Goal: Transaction & Acquisition: Purchase product/service

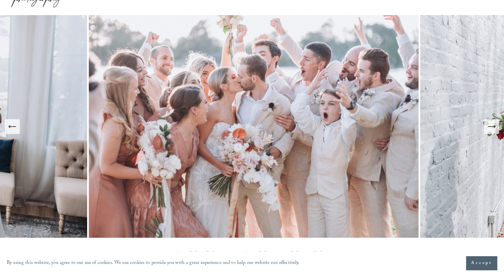
scroll to position [39, 0]
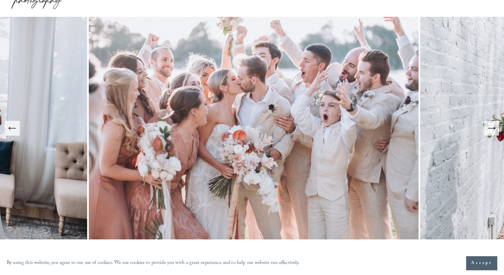
click at [497, 130] on button "Next Slide" at bounding box center [491, 128] width 15 height 15
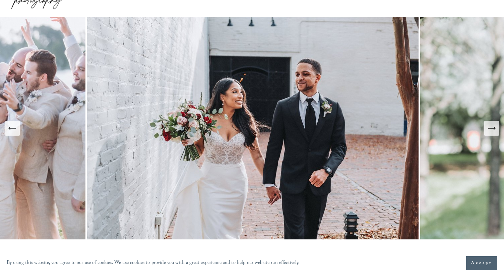
click at [497, 130] on button "Next Slide" at bounding box center [491, 128] width 15 height 15
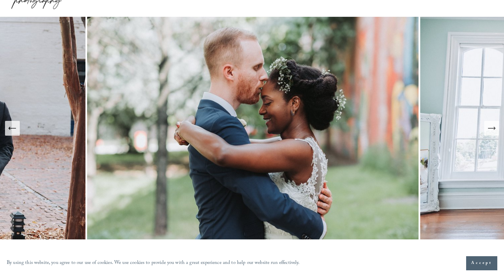
click at [497, 130] on button "Next Slide" at bounding box center [491, 128] width 15 height 15
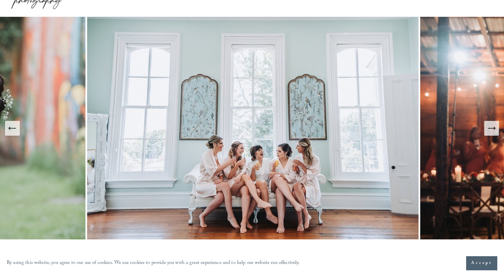
click at [497, 130] on button "Next Slide" at bounding box center [491, 128] width 15 height 15
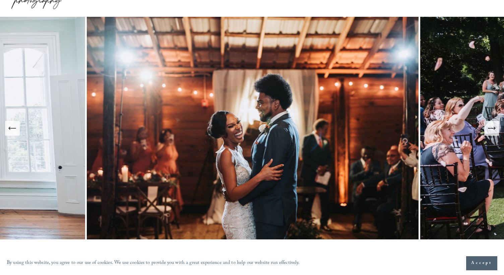
click at [497, 130] on button "Next Slide" at bounding box center [491, 128] width 15 height 15
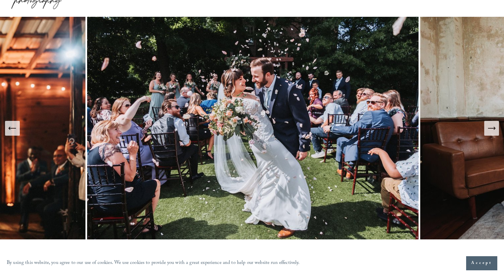
click at [497, 130] on button "Next Slide" at bounding box center [491, 128] width 15 height 15
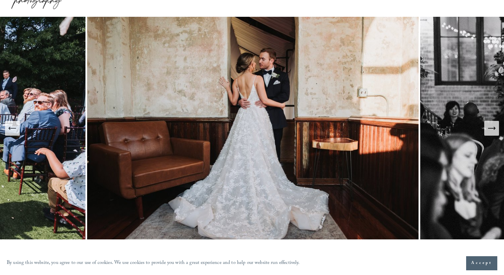
click at [497, 130] on button "Next Slide" at bounding box center [491, 128] width 15 height 15
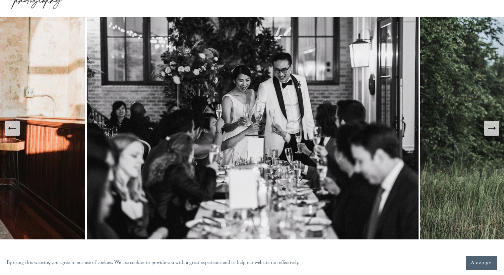
click at [495, 123] on icon "Next Slide" at bounding box center [491, 127] width 9 height 9
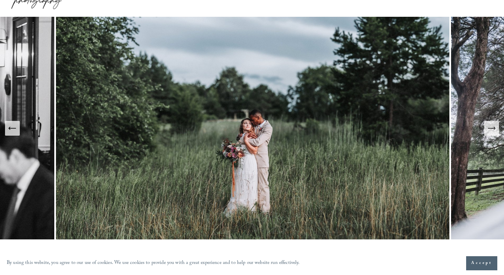
click at [495, 124] on icon "Next Slide" at bounding box center [491, 127] width 9 height 9
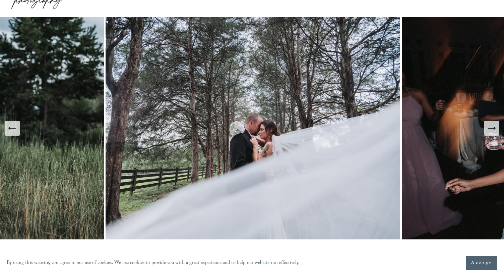
click at [495, 124] on icon "Next Slide" at bounding box center [491, 127] width 9 height 9
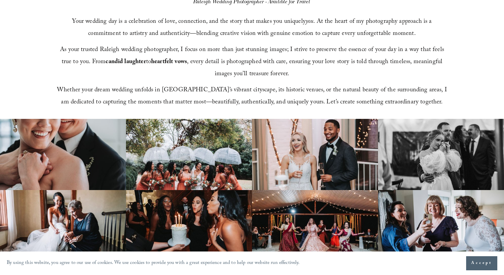
scroll to position [0, 0]
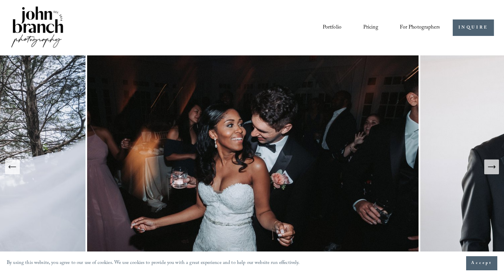
click at [0, 0] on span "Presets" at bounding box center [0, 0] width 0 height 0
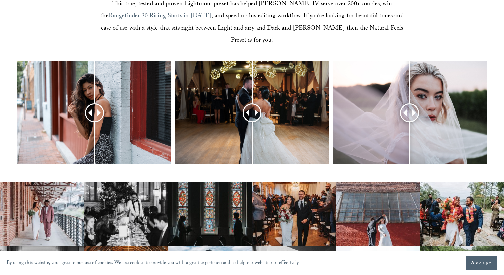
scroll to position [266, 0]
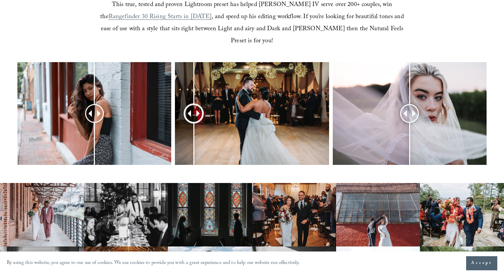
drag, startPoint x: 252, startPoint y: 102, endPoint x: 194, endPoint y: 104, distance: 58.0
click at [194, 105] on div at bounding box center [193, 113] width 17 height 17
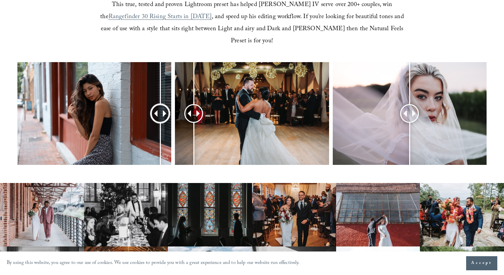
drag, startPoint x: 95, startPoint y: 104, endPoint x: 166, endPoint y: 110, distance: 71.3
click at [166, 110] on div at bounding box center [160, 113] width 17 height 17
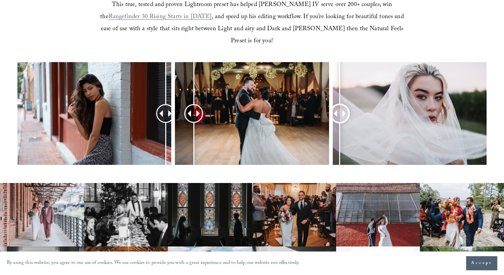
drag, startPoint x: 413, startPoint y: 97, endPoint x: 340, endPoint y: 110, distance: 74.7
click at [340, 110] on div at bounding box center [340, 113] width 17 height 17
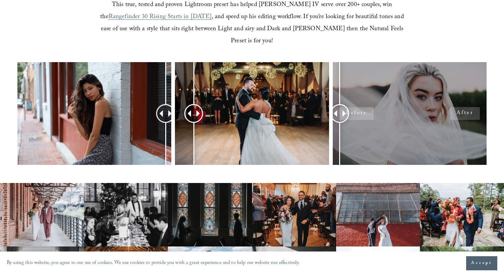
drag, startPoint x: 340, startPoint y: 110, endPoint x: 477, endPoint y: 107, distance: 137.5
click at [477, 107] on div at bounding box center [410, 113] width 154 height 103
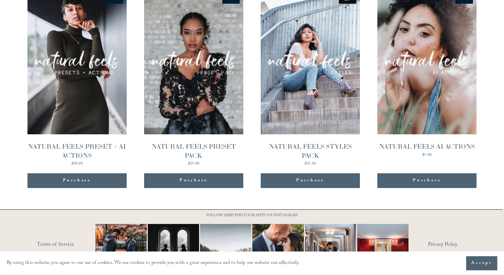
scroll to position [724, 0]
